Goal: Information Seeking & Learning: Understand process/instructions

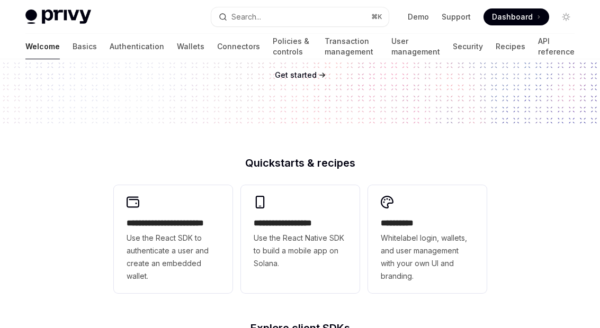
scroll to position [172, 0]
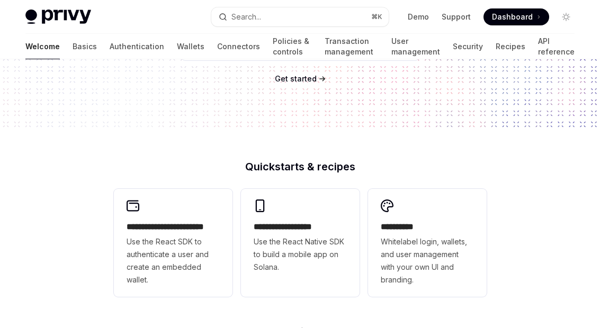
click at [110, 39] on link "Authentication" at bounding box center [137, 46] width 55 height 25
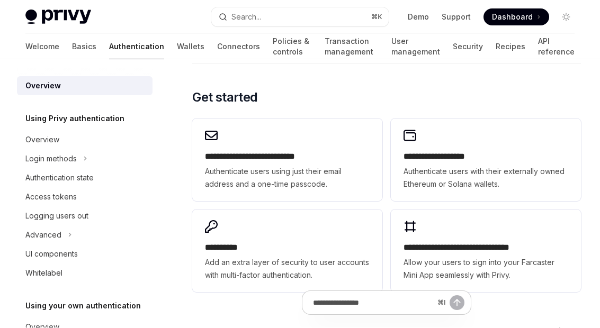
scroll to position [876, 0]
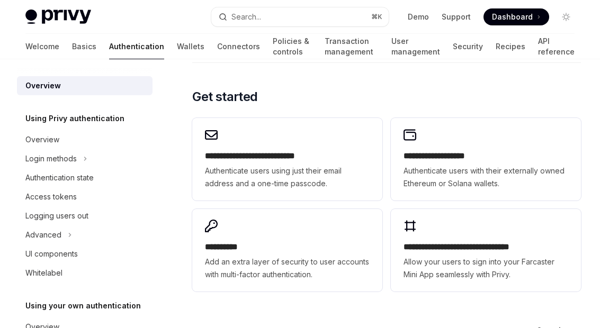
click at [509, 46] on link "Recipes" at bounding box center [511, 46] width 30 height 25
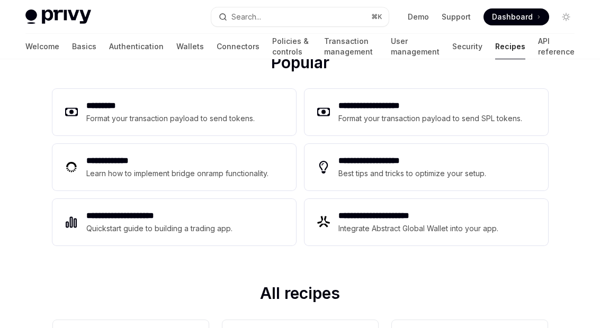
scroll to position [155, 0]
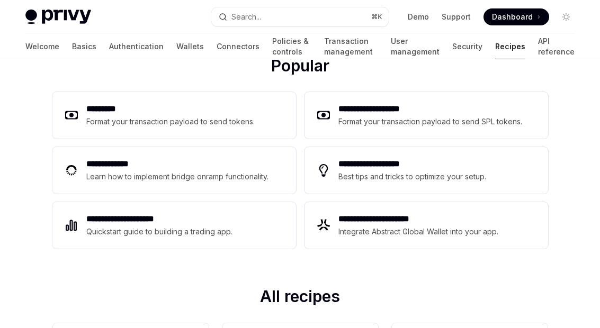
click at [452, 117] on div "Format your transaction payload to send SPL tokens." at bounding box center [431, 121] width 185 height 13
type textarea "*"
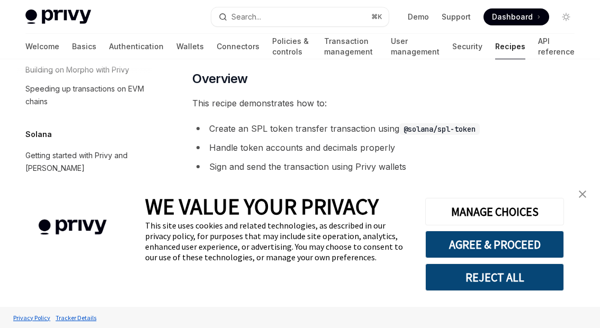
scroll to position [224, 0]
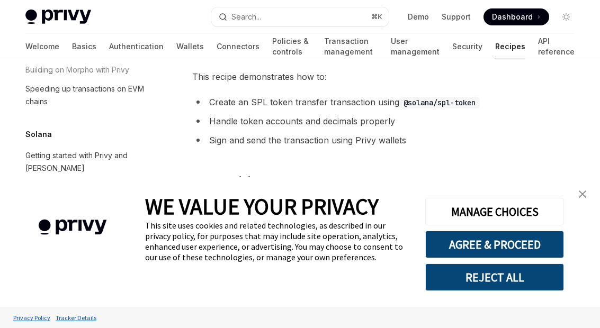
click at [487, 291] on button "REJECT ALL" at bounding box center [494, 278] width 139 height 28
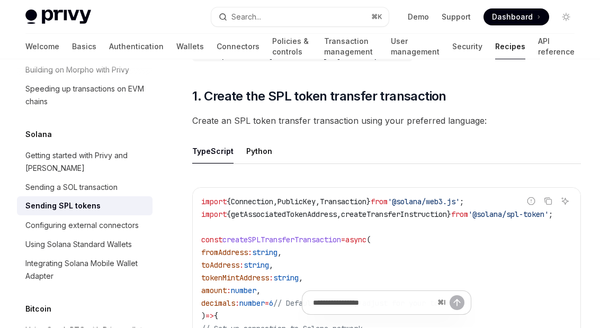
scroll to position [439, 0]
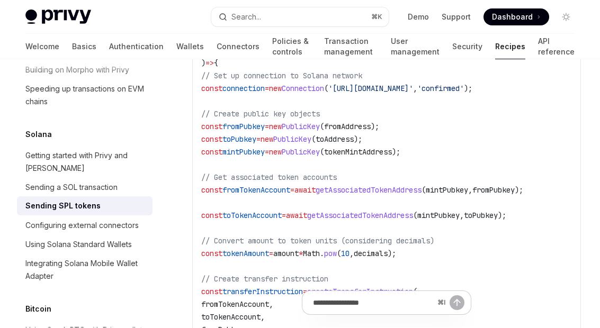
scroll to position [692, 0]
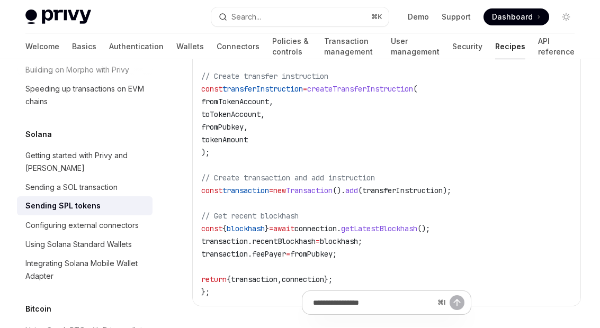
type textarea "*"
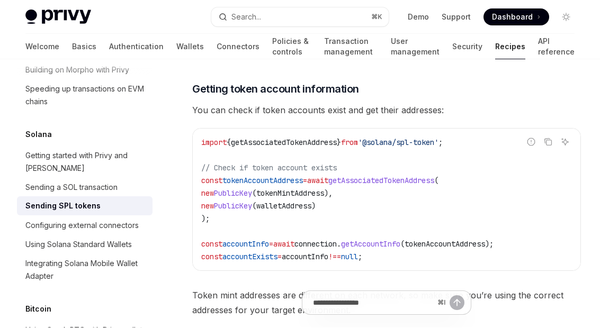
scroll to position [1679, 0]
